Goal: Task Accomplishment & Management: Use online tool/utility

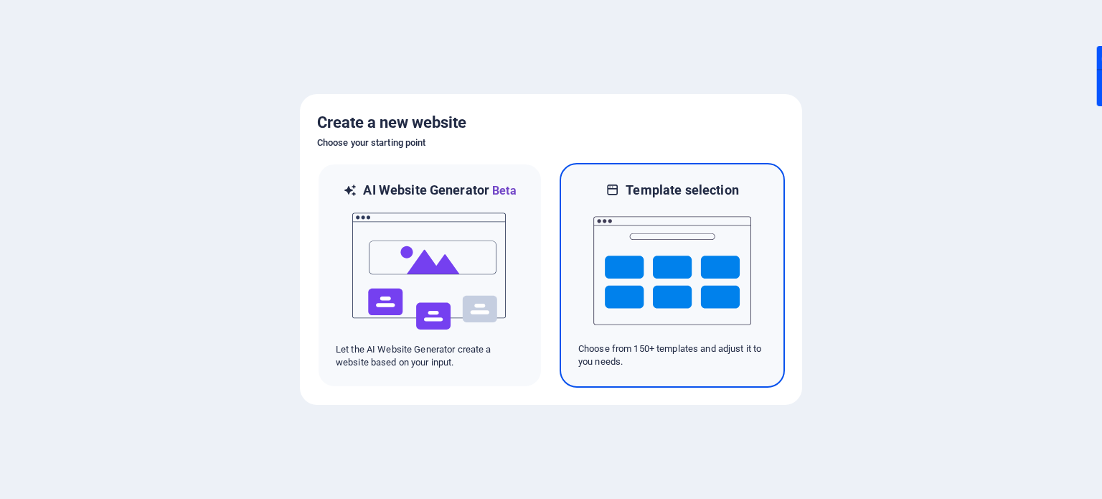
click at [694, 273] on img at bounding box center [672, 270] width 158 height 143
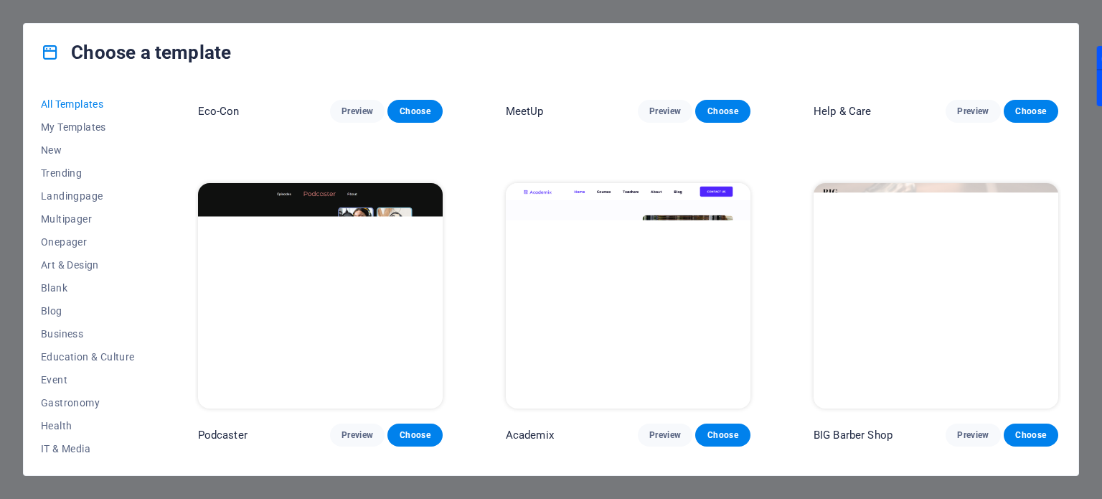
scroll to position [1865, 0]
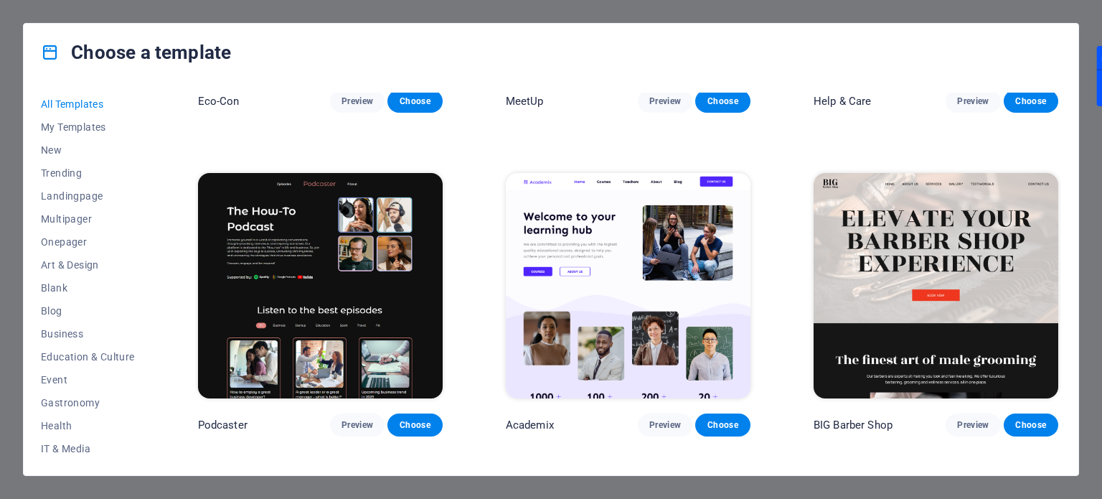
click at [362, 268] on img at bounding box center [320, 285] width 245 height 225
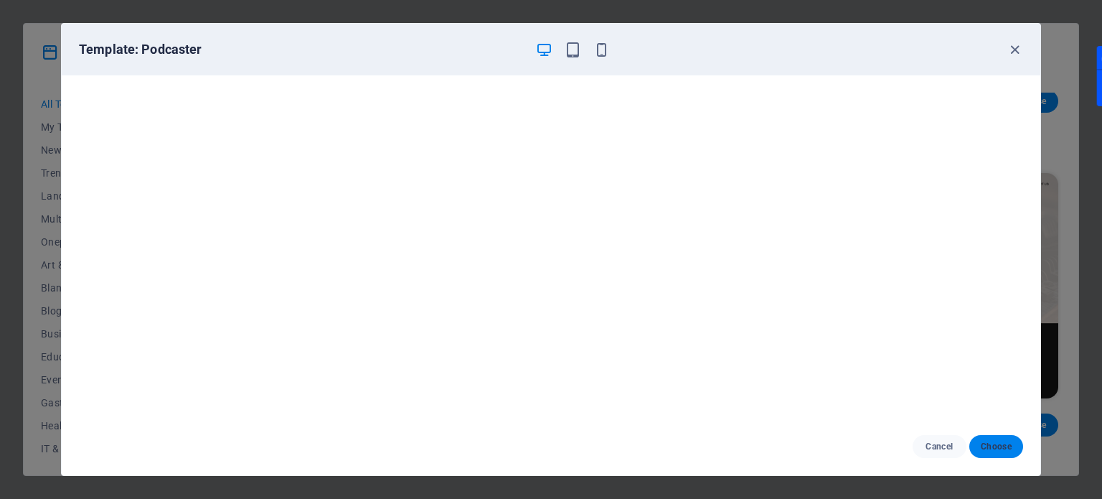
click at [1003, 443] on span "Choose" at bounding box center [996, 445] width 31 height 11
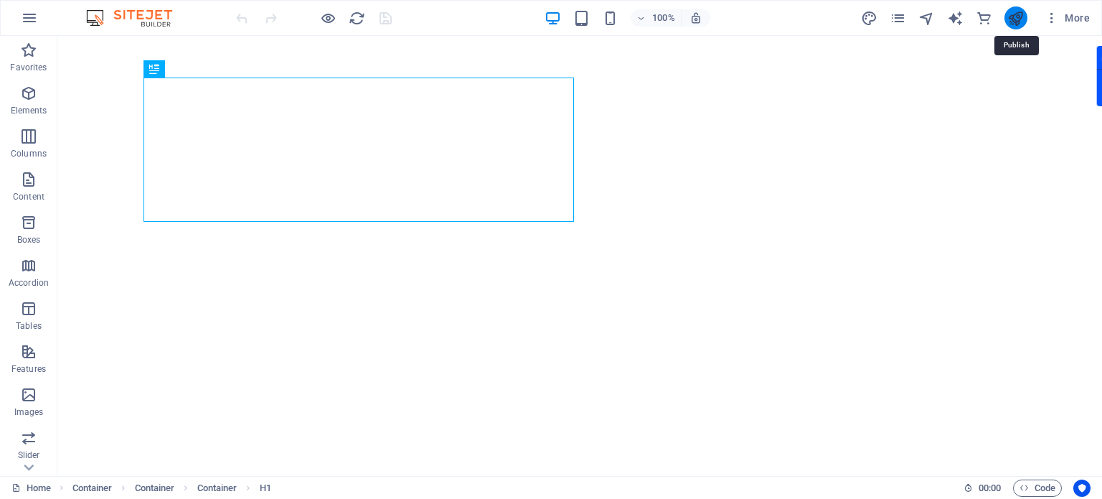
click at [1021, 16] on icon "publish" at bounding box center [1015, 18] width 16 height 16
